Goal: Ask a question: Seek information or help from site administrators or community

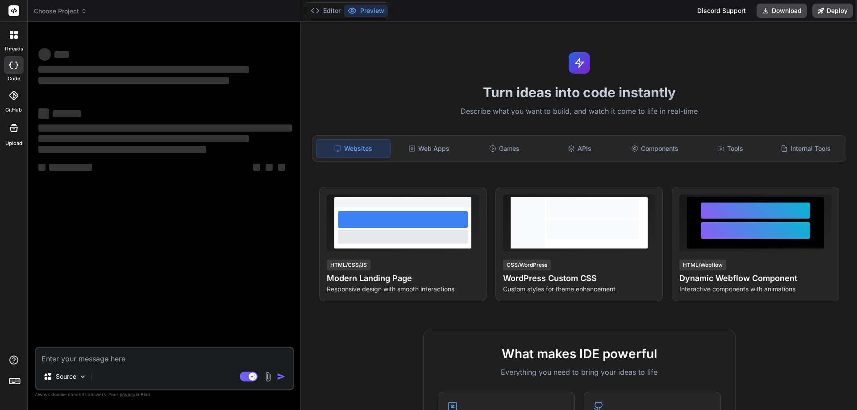
type textarea "x"
click at [116, 361] on textarea at bounding box center [164, 356] width 257 height 16
type textarea "Please provide us the meeting recording of the previous call dated [DATE]."
type textarea "x"
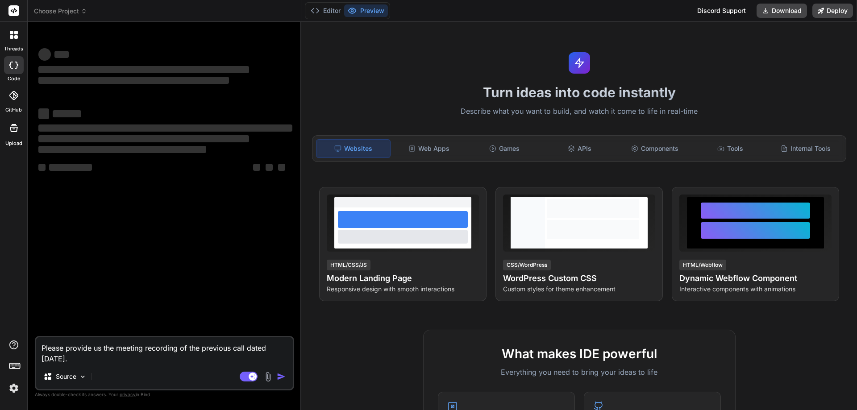
type textarea "Please provide us the meeting recording of the previous call dated [DATE]."
type textarea "x"
type textarea "Please provide us the meeting recording of the previous call dated [DATE]. c"
type textarea "x"
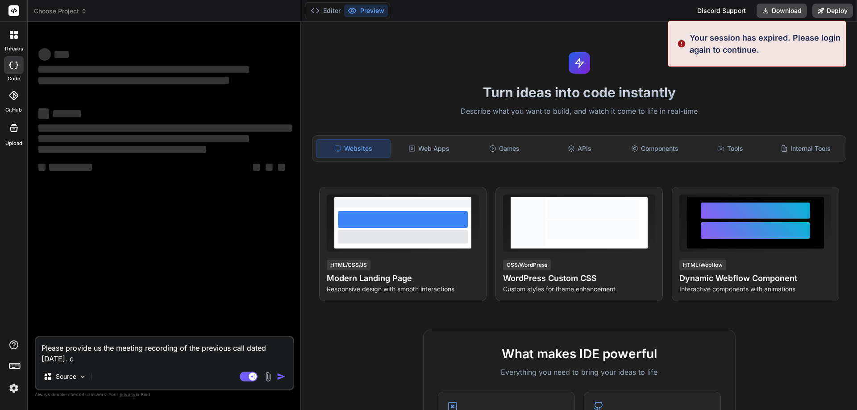
type textarea "Please provide us the meeting recording of the previous call dated [DATE]. co"
type textarea "x"
type textarea "Please provide us the meeting recording of the previous call dated [DATE]. cor"
type textarea "x"
type textarea "Please provide us the meeting recording of the previous call dated [DATE]. corr"
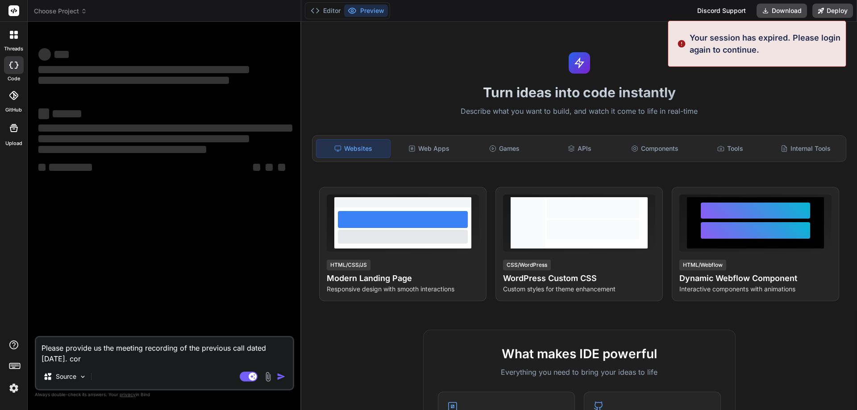
type textarea "x"
type textarea "Please provide us the meeting recording of the previous call dated [DATE]. corr…"
type textarea "x"
type textarea "Please provide us the meeting recording of the previous call dated [DATE]. corr…"
type textarea "x"
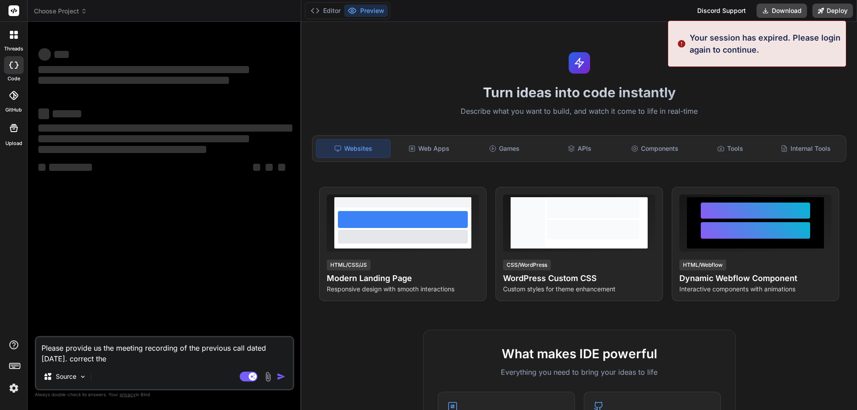
type textarea "Please provide us the meeting recording of the previous call dated [DATE]. corr…"
type textarea "x"
type textarea "Please provide us the meeting recording of the previous call dated [DATE]. corr…"
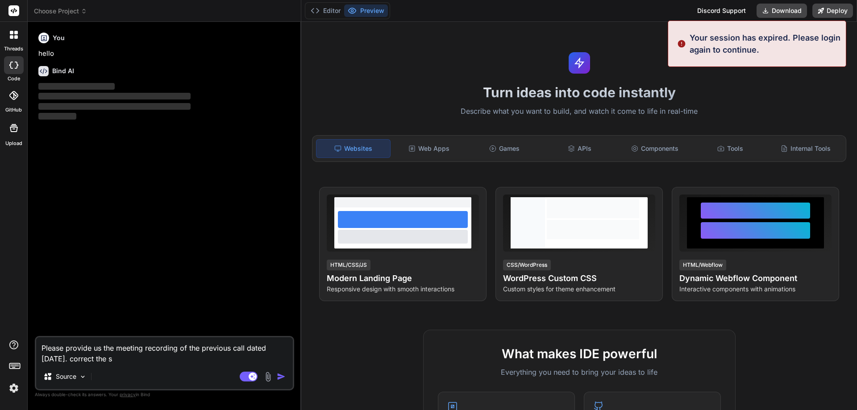
type textarea "x"
type textarea "Please provide us the meeting recording of the previous call dated [DATE]. corr…"
type textarea "x"
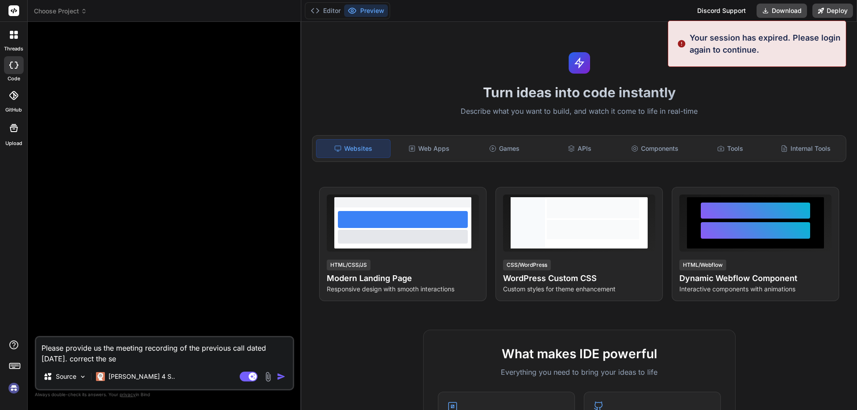
type textarea "Please provide us the meeting recording of the previous call dated [DATE]. corr…"
type textarea "x"
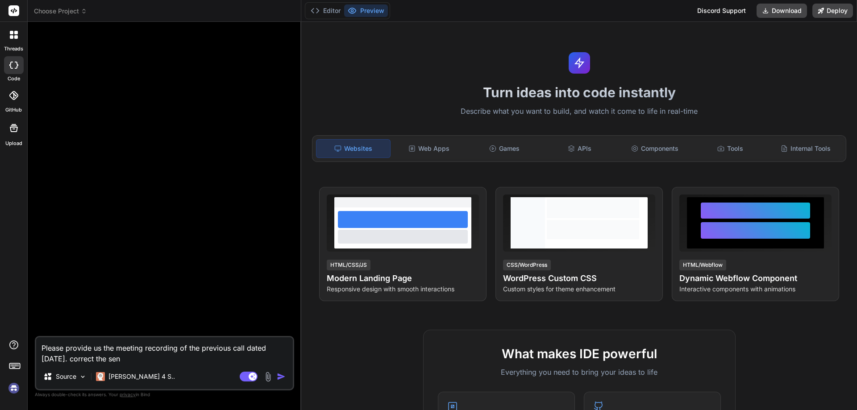
type textarea "Please provide us the meeting recording of the previous call dated [DATE]. corr…"
type textarea "x"
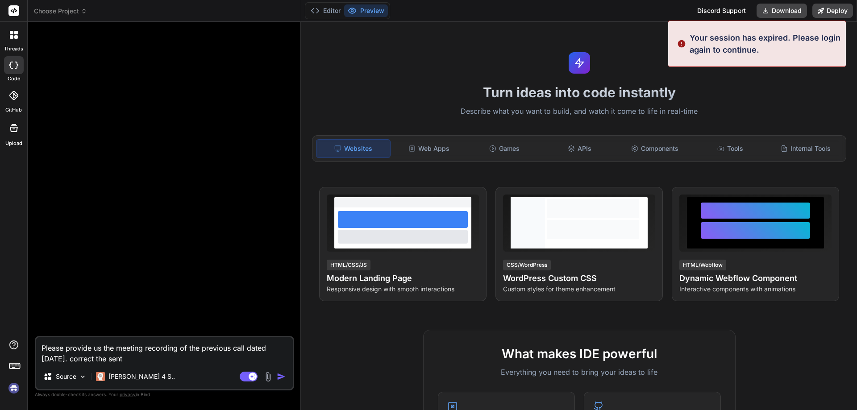
type textarea "Please provide us the meeting recording of the previous call dated [DATE]. corr…"
type textarea "x"
type textarea "Please provide us the meeting recording of the previous call dated [DATE]. corr…"
type textarea "x"
type textarea "Please provide us the meeting recording of the previous call dated [DATE]. corr…"
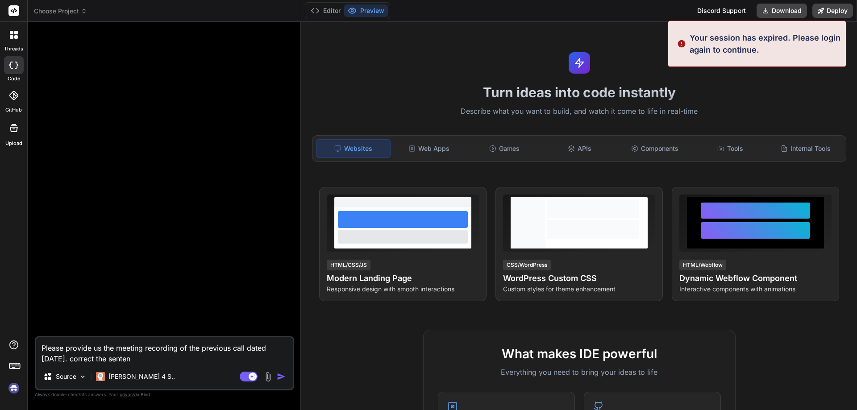
type textarea "x"
type textarea "Please provide us the meeting recording of the previous call dated [DATE]. corr…"
type textarea "x"
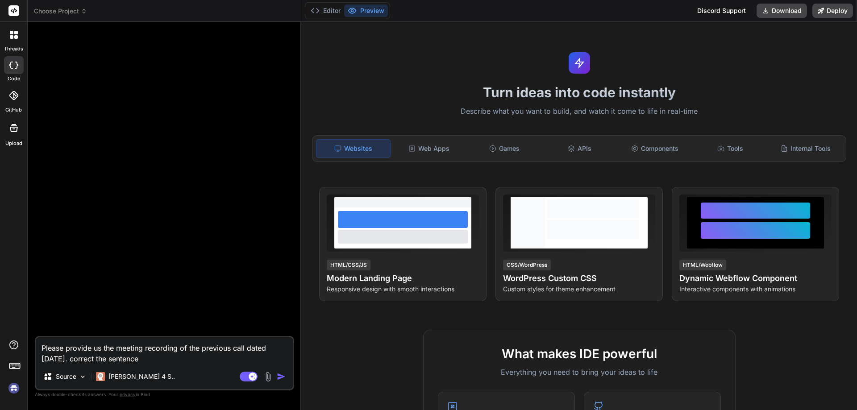
type textarea "Please provide us the meeting recording of the previous call dated [DATE]. corr…"
click at [279, 376] on img "button" at bounding box center [281, 376] width 9 height 9
type textarea "x"
